Goal: Communication & Community: Answer question/provide support

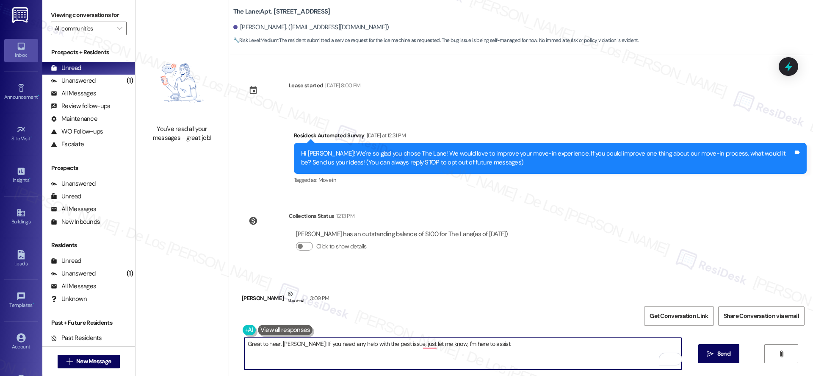
scroll to position [676, 0]
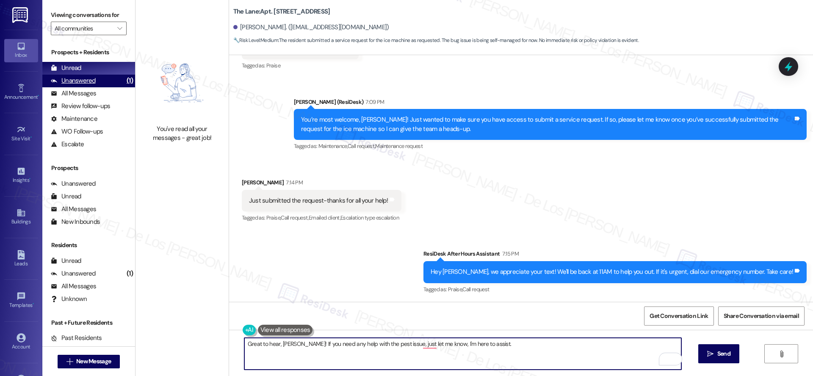
click at [106, 82] on div "Unanswered (1)" at bounding box center [88, 81] width 93 height 13
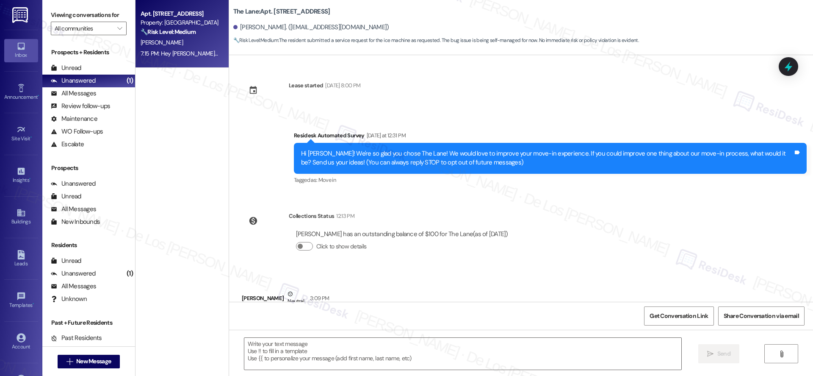
click at [186, 50] on div "7:15 PM: Hey [PERSON_NAME], we appreciate your text! We'll be back at 11AM to h…" at bounding box center [318, 54] width 355 height 8
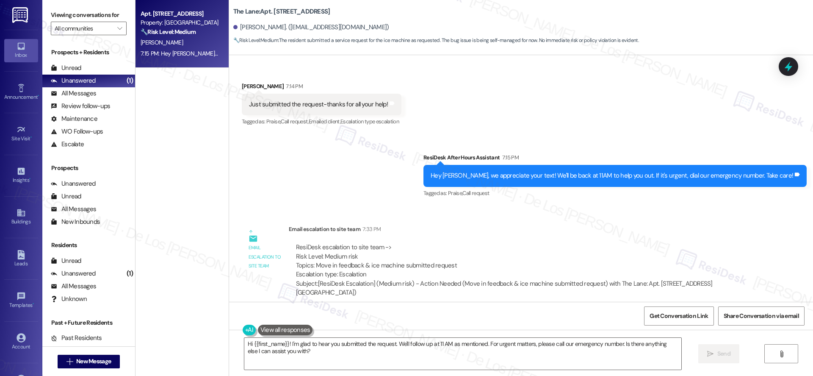
scroll to position [724, 0]
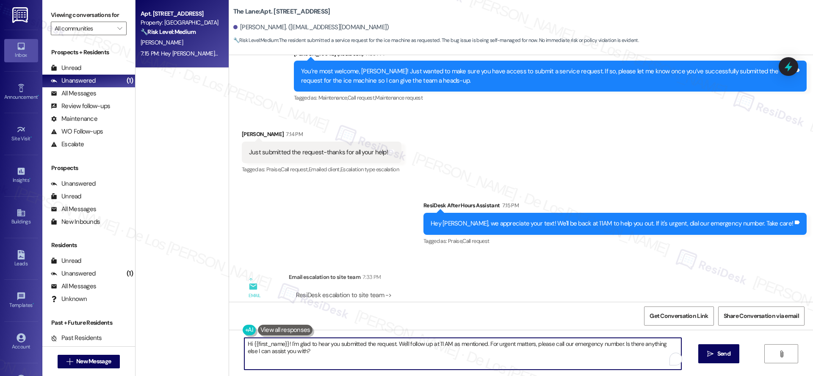
click at [319, 355] on textarea "Hi {{first_name}}! I'm glad to hear you submitted the request. We'll follow up …" at bounding box center [462, 354] width 437 height 32
click at [294, 351] on textarea "Hi {{first_name}}! I'm glad to hear you submitted the request. We'll follow up …" at bounding box center [462, 354] width 437 height 32
drag, startPoint x: 296, startPoint y: 344, endPoint x: 215, endPoint y: 324, distance: 83.5
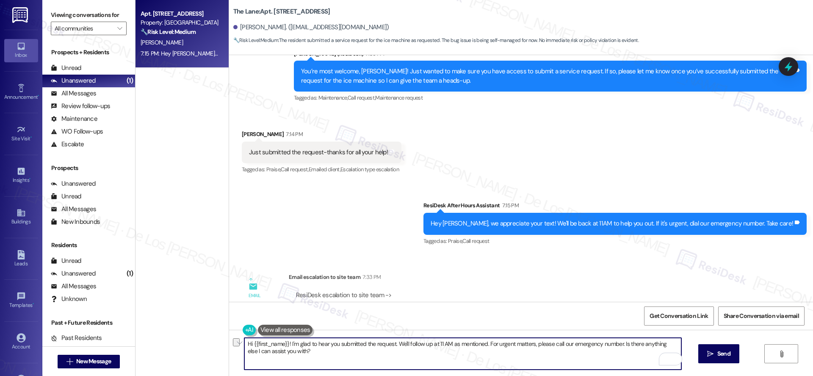
click at [215, 324] on div "Apt. [STREET_ADDRESS] Property: The Lane 🔧 Risk Level: Medium The resident subm…" at bounding box center [475, 188] width 678 height 376
drag, startPoint x: 341, startPoint y: 344, endPoint x: 723, endPoint y: 369, distance: 382.2
click at [723, 369] on div "Glad to hear you submitted the request. We'll follow up at 11 AM as mentioned. …" at bounding box center [521, 362] width 584 height 64
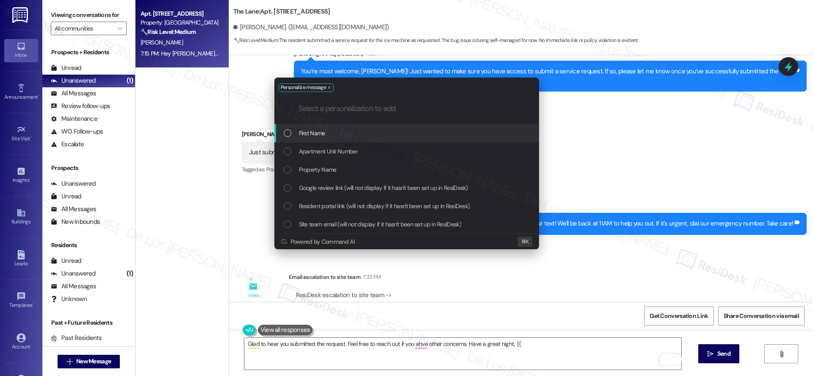
click at [493, 129] on div "First Name" at bounding box center [408, 132] width 248 height 9
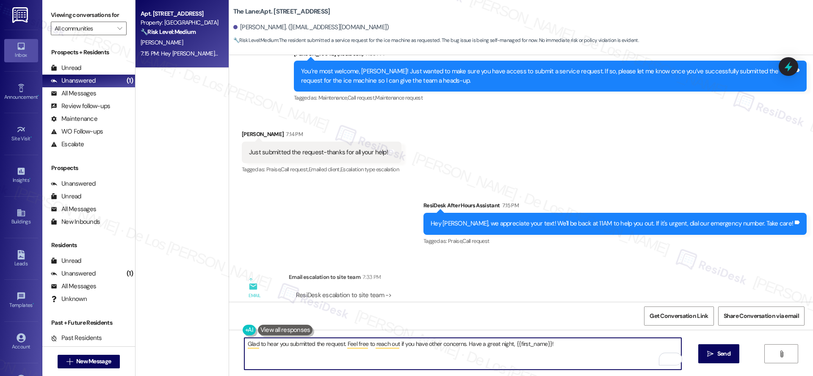
scroll to position [839, 0]
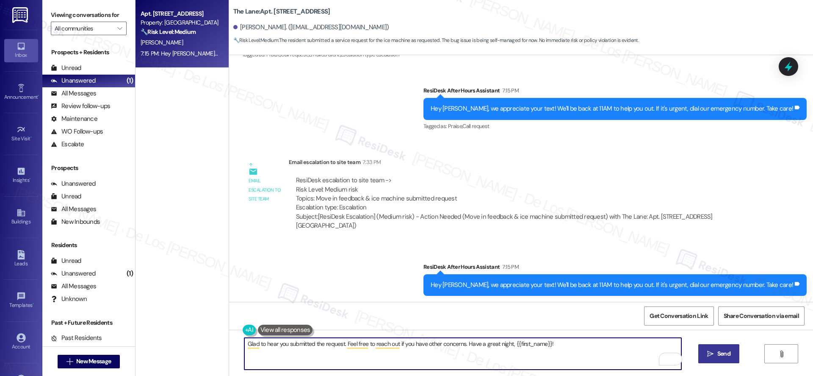
type textarea "Glad to hear you submitted the request. Feel free to reach out if you have othe…"
click at [712, 352] on icon "" at bounding box center [711, 353] width 6 height 7
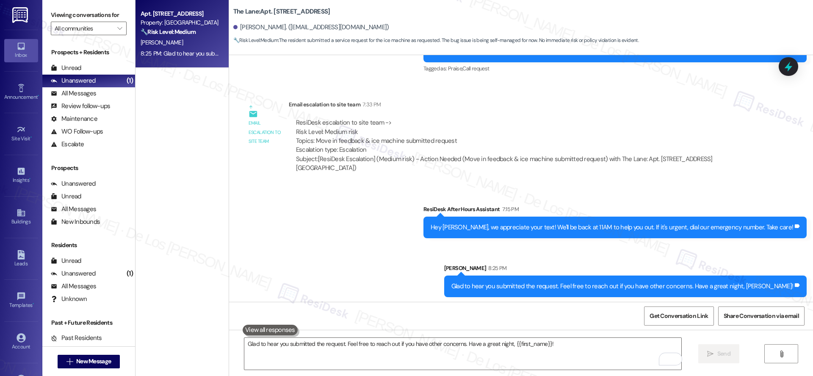
scroll to position [898, 0]
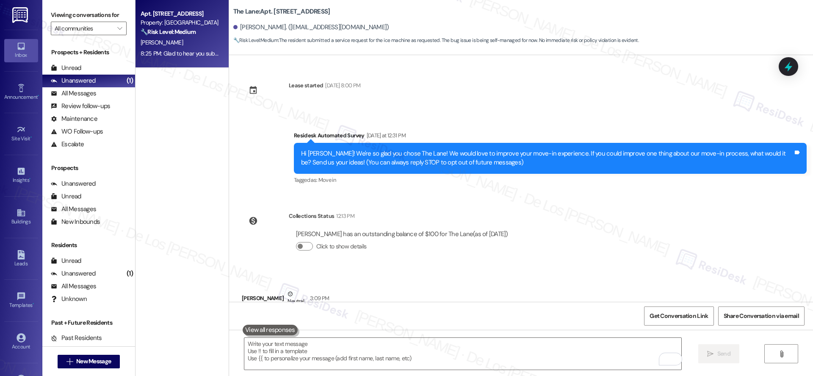
scroll to position [898, 0]
